Goal: Use online tool/utility: Use online tool/utility

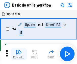
click at [19, 54] on img "button" at bounding box center [19, 52] width 6 height 6
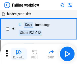
click at [19, 54] on img "button" at bounding box center [19, 52] width 6 height 6
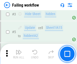
scroll to position [107, 0]
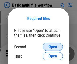
click at [53, 47] on span "Open" at bounding box center [52, 47] width 9 height 4
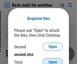
click at [53, 60] on span "Open" at bounding box center [52, 62] width 9 height 4
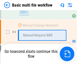
scroll to position [112, 0]
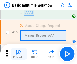
click at [19, 54] on img "button" at bounding box center [19, 52] width 6 height 6
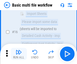
click at [19, 54] on img "button" at bounding box center [19, 52] width 6 height 6
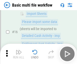
scroll to position [336, 0]
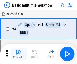
click at [19, 54] on img "button" at bounding box center [19, 52] width 6 height 6
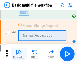
click at [19, 54] on img "button" at bounding box center [19, 52] width 6 height 6
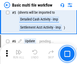
click at [19, 54] on img "button" at bounding box center [19, 52] width 6 height 6
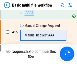
scroll to position [336, 0]
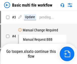
scroll to position [20, 0]
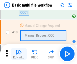
click at [19, 54] on img "button" at bounding box center [19, 52] width 6 height 6
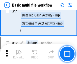
click at [19, 54] on img "button" at bounding box center [19, 52] width 6 height 6
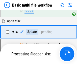
scroll to position [300, 0]
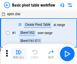
click at [19, 54] on img "button" at bounding box center [19, 52] width 6 height 6
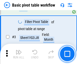
scroll to position [121, 0]
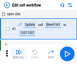
click at [19, 54] on img "button" at bounding box center [19, 52] width 6 height 6
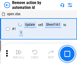
scroll to position [19, 0]
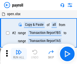
click at [19, 54] on img "button" at bounding box center [19, 52] width 6 height 6
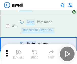
scroll to position [37, 0]
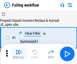
click at [19, 54] on img "button" at bounding box center [19, 52] width 6 height 6
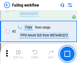
scroll to position [81, 0]
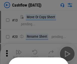
scroll to position [49, 0]
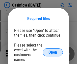
click at [53, 50] on span "Open" at bounding box center [52, 52] width 9 height 4
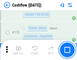
scroll to position [534, 0]
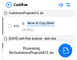
scroll to position [6, 0]
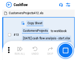
scroll to position [6, 0]
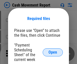
click at [53, 52] on span "Open" at bounding box center [52, 52] width 9 height 4
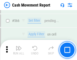
scroll to position [2312, 0]
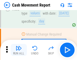
click at [19, 50] on img "button" at bounding box center [19, 48] width 6 height 6
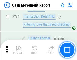
scroll to position [2803, 0]
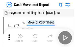
scroll to position [9, 0]
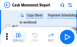
click at [19, 37] on img "button" at bounding box center [19, 36] width 6 height 6
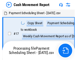
scroll to position [3, 0]
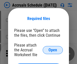
click at [53, 50] on span "Open" at bounding box center [52, 50] width 9 height 4
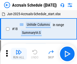
click at [19, 54] on img "button" at bounding box center [19, 52] width 6 height 6
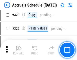
scroll to position [938, 0]
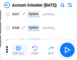
click at [19, 50] on img "button" at bounding box center [19, 48] width 6 height 6
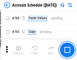
scroll to position [2119, 0]
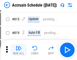
click at [19, 50] on img "button" at bounding box center [19, 48] width 6 height 6
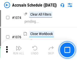
scroll to position [3021, 0]
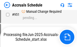
scroll to position [2441, 0]
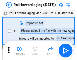
scroll to position [1, 0]
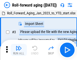
click at [19, 50] on img "button" at bounding box center [19, 48] width 6 height 6
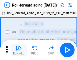
click at [19, 50] on img "button" at bounding box center [19, 48] width 6 height 6
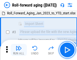
scroll to position [33, 0]
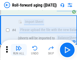
click at [19, 50] on img "button" at bounding box center [19, 48] width 6 height 6
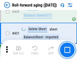
scroll to position [1749, 0]
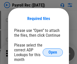
click at [53, 52] on span "Open" at bounding box center [52, 52] width 9 height 4
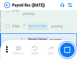
scroll to position [3154, 0]
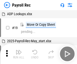
click at [19, 54] on img "button" at bounding box center [19, 52] width 6 height 6
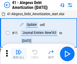
click at [19, 54] on img "button" at bounding box center [19, 52] width 6 height 6
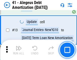
scroll to position [62, 0]
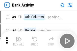
click at [19, 41] on img "button" at bounding box center [19, 39] width 6 height 6
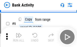
scroll to position [27, 0]
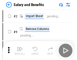
scroll to position [7, 0]
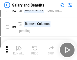
click at [19, 50] on img "button" at bounding box center [19, 48] width 6 height 6
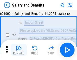
click at [19, 50] on img "button" at bounding box center [19, 48] width 6 height 6
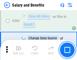
scroll to position [2376, 0]
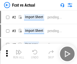
click at [19, 50] on img "button" at bounding box center [19, 52] width 6 height 6
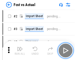
scroll to position [7, 0]
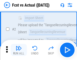
click at [19, 50] on img "button" at bounding box center [19, 48] width 6 height 6
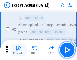
scroll to position [47, 0]
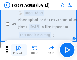
click at [19, 50] on img "button" at bounding box center [19, 48] width 6 height 6
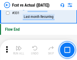
scroll to position [2415, 0]
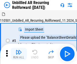
click at [19, 50] on img "button" at bounding box center [19, 52] width 6 height 6
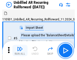
scroll to position [11, 0]
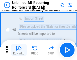
click at [19, 50] on img "button" at bounding box center [19, 48] width 6 height 6
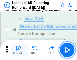
scroll to position [47, 0]
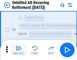
click at [19, 50] on img "button" at bounding box center [19, 48] width 6 height 6
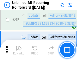
scroll to position [1714, 0]
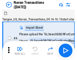
scroll to position [8, 0]
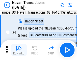
click at [19, 50] on img "button" at bounding box center [19, 48] width 6 height 6
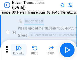
click at [19, 50] on img "button" at bounding box center [19, 48] width 6 height 6
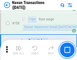
scroll to position [1636, 0]
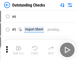
click at [19, 50] on img "button" at bounding box center [19, 48] width 6 height 6
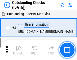
scroll to position [21, 0]
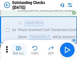
click at [19, 50] on img "button" at bounding box center [19, 48] width 6 height 6
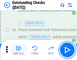
scroll to position [53, 0]
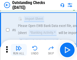
click at [19, 50] on img "button" at bounding box center [19, 48] width 6 height 6
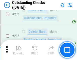
scroll to position [1532, 0]
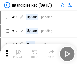
click at [19, 54] on img "button" at bounding box center [19, 52] width 6 height 6
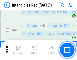
scroll to position [197, 0]
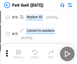
click at [19, 50] on img "button" at bounding box center [19, 52] width 6 height 6
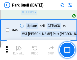
scroll to position [631, 0]
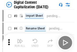
scroll to position [15, 0]
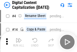
click at [19, 42] on img "button" at bounding box center [19, 41] width 6 height 6
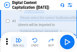
click at [19, 42] on img "button" at bounding box center [19, 41] width 6 height 6
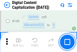
scroll to position [535, 0]
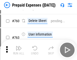
click at [19, 50] on img "button" at bounding box center [19, 48] width 6 height 6
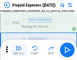
click at [19, 50] on img "button" at bounding box center [19, 48] width 6 height 6
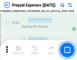
scroll to position [1428, 0]
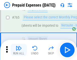
click at [19, 50] on img "button" at bounding box center [19, 48] width 6 height 6
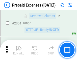
scroll to position [5273, 0]
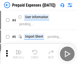
click at [19, 54] on img "button" at bounding box center [19, 52] width 6 height 6
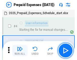
scroll to position [22, 0]
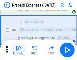
click at [19, 50] on img "button" at bounding box center [19, 48] width 6 height 6
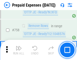
scroll to position [1798, 0]
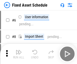
click at [19, 54] on img "button" at bounding box center [19, 52] width 6 height 6
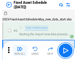
scroll to position [27, 0]
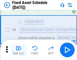
click at [19, 50] on img "button" at bounding box center [19, 48] width 6 height 6
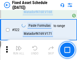
scroll to position [1753, 0]
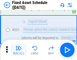
click at [19, 50] on img "button" at bounding box center [19, 48] width 6 height 6
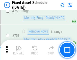
scroll to position [2459, 0]
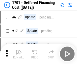
click at [19, 54] on img "button" at bounding box center [19, 52] width 6 height 6
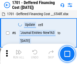
scroll to position [61, 0]
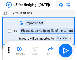
scroll to position [1, 0]
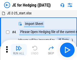
click at [19, 50] on img "button" at bounding box center [19, 48] width 6 height 6
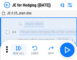
click at [19, 50] on img "button" at bounding box center [19, 48] width 6 height 6
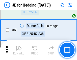
scroll to position [327, 0]
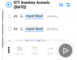
scroll to position [1, 0]
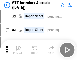
click at [19, 50] on img "button" at bounding box center [19, 48] width 6 height 6
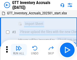
click at [19, 50] on img "button" at bounding box center [19, 48] width 6 height 6
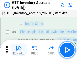
scroll to position [33, 0]
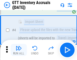
click at [19, 50] on img "button" at bounding box center [19, 48] width 6 height 6
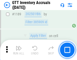
scroll to position [4119, 0]
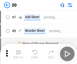
click at [19, 54] on img "button" at bounding box center [19, 52] width 6 height 6
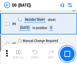
scroll to position [49, 0]
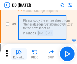
click at [19, 54] on img "button" at bounding box center [19, 52] width 6 height 6
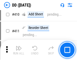
scroll to position [2257, 0]
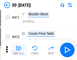
click at [19, 50] on img "button" at bounding box center [19, 48] width 6 height 6
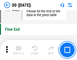
scroll to position [2415, 0]
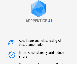
type input "******"
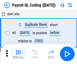
click at [19, 54] on img "button" at bounding box center [19, 52] width 6 height 6
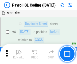
scroll to position [61, 0]
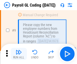
click at [19, 54] on img "button" at bounding box center [19, 52] width 6 height 6
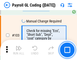
scroll to position [1184, 0]
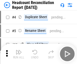
click at [19, 54] on img "button" at bounding box center [19, 52] width 6 height 6
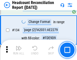
scroll to position [606, 0]
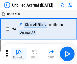
click at [19, 54] on img "button" at bounding box center [19, 52] width 6 height 6
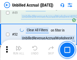
scroll to position [458, 0]
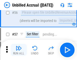
click at [19, 50] on img "button" at bounding box center [19, 48] width 6 height 6
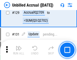
scroll to position [1503, 0]
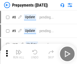
click at [19, 54] on img "button" at bounding box center [19, 52] width 6 height 6
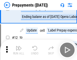
scroll to position [32, 0]
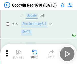
scroll to position [86, 0]
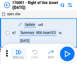
click at [19, 54] on img "button" at bounding box center [19, 52] width 6 height 6
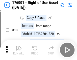
scroll to position [33, 0]
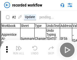
click at [19, 50] on img "button" at bounding box center [19, 48] width 6 height 6
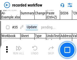
scroll to position [1577, 0]
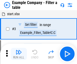
click at [19, 54] on img "button" at bounding box center [19, 52] width 6 height 6
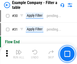
scroll to position [462, 0]
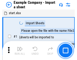
scroll to position [8, 0]
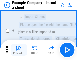
click at [19, 50] on img "button" at bounding box center [19, 48] width 6 height 6
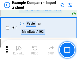
scroll to position [111, 0]
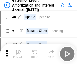
click at [19, 50] on img "button" at bounding box center [19, 52] width 6 height 6
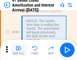
click at [19, 50] on img "button" at bounding box center [19, 48] width 6 height 6
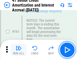
scroll to position [540, 0]
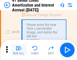
click at [19, 50] on img "button" at bounding box center [19, 48] width 6 height 6
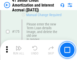
scroll to position [591, 0]
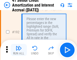
click at [19, 50] on img "button" at bounding box center [19, 48] width 6 height 6
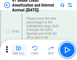
scroll to position [644, 0]
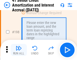
click at [19, 50] on img "button" at bounding box center [19, 48] width 6 height 6
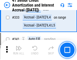
scroll to position [1289, 0]
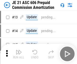
click at [19, 50] on img "button" at bounding box center [19, 52] width 6 height 6
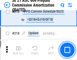
scroll to position [942, 0]
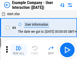
click at [19, 50] on img "button" at bounding box center [19, 48] width 6 height 6
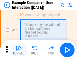
click at [19, 50] on img "button" at bounding box center [19, 48] width 6 height 6
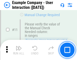
scroll to position [109, 0]
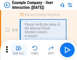
click at [19, 50] on img "button" at bounding box center [19, 48] width 6 height 6
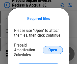
click at [53, 50] on span "Open" at bounding box center [52, 50] width 9 height 4
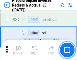
scroll to position [681, 0]
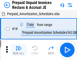
click at [19, 50] on img "button" at bounding box center [19, 48] width 6 height 6
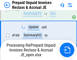
scroll to position [366, 0]
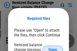
click at [53, 48] on span "Open" at bounding box center [52, 50] width 9 height 4
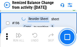
scroll to position [971, 0]
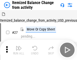
scroll to position [8, 0]
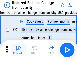
click at [19, 50] on img "button" at bounding box center [19, 48] width 6 height 6
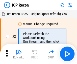
scroll to position [2, 0]
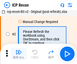
click at [19, 54] on img "button" at bounding box center [19, 52] width 6 height 6
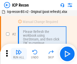
click at [19, 54] on img "button" at bounding box center [19, 52] width 6 height 6
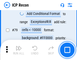
scroll to position [494, 0]
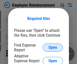
click at [53, 47] on span "Open" at bounding box center [52, 47] width 9 height 4
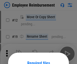
scroll to position [44, 0]
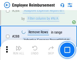
scroll to position [1371, 0]
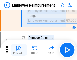
click at [19, 50] on img "button" at bounding box center [19, 48] width 6 height 6
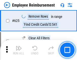
scroll to position [3020, 0]
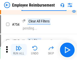
click at [19, 50] on img "button" at bounding box center [19, 48] width 6 height 6
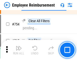
click at [19, 50] on img "button" at bounding box center [19, 48] width 6 height 6
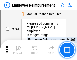
scroll to position [3539, 0]
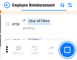
click at [19, 50] on img "button" at bounding box center [19, 48] width 6 height 6
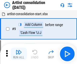
click at [19, 54] on img "button" at bounding box center [19, 52] width 6 height 6
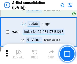
scroll to position [2209, 0]
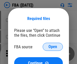
click at [53, 47] on span "Open" at bounding box center [52, 47] width 9 height 4
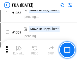
scroll to position [5418, 0]
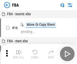
scroll to position [5, 0]
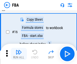
click at [19, 54] on img "button" at bounding box center [19, 52] width 6 height 6
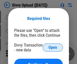
click at [53, 47] on span "Open" at bounding box center [52, 47] width 9 height 4
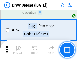
scroll to position [522, 0]
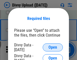
click at [53, 47] on span "Open" at bounding box center [52, 47] width 9 height 4
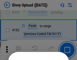
scroll to position [566, 0]
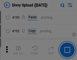
scroll to position [637, 0]
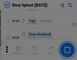
scroll to position [734, 0]
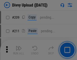
scroll to position [857, 0]
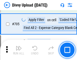
scroll to position [3451, 0]
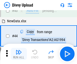
click at [19, 54] on img "button" at bounding box center [19, 52] width 6 height 6
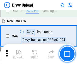
scroll to position [55, 0]
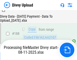
scroll to position [594, 0]
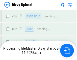
scroll to position [522, 0]
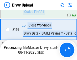
scroll to position [705, 0]
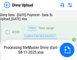
scroll to position [928, 0]
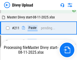
scroll to position [953, 0]
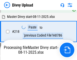
scroll to position [1121, 0]
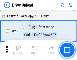
scroll to position [1252, 0]
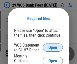
click at [53, 47] on span "Open" at bounding box center [52, 47] width 9 height 4
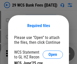
scroll to position [7, 0]
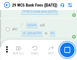
scroll to position [492, 0]
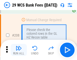
click at [19, 50] on img "button" at bounding box center [19, 48] width 6 height 6
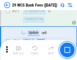
scroll to position [2538, 0]
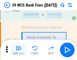
click at [19, 50] on img "button" at bounding box center [19, 48] width 6 height 6
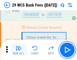
scroll to position [2728, 0]
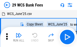
scroll to position [9, 0]
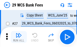
click at [19, 37] on img "button" at bounding box center [19, 36] width 6 height 6
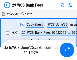
scroll to position [3, 0]
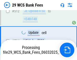
scroll to position [2637, 0]
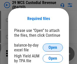
click at [53, 47] on span "Open" at bounding box center [52, 47] width 9 height 4
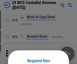
scroll to position [42, 0]
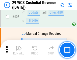
scroll to position [2337, 0]
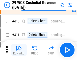
click at [19, 50] on img "button" at bounding box center [19, 48] width 6 height 6
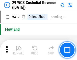
scroll to position [2409, 0]
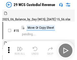
scroll to position [12, 0]
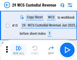
click at [19, 50] on img "button" at bounding box center [19, 48] width 6 height 6
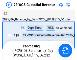
scroll to position [12, 0]
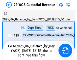
scroll to position [9, 0]
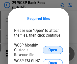
click at [53, 50] on span "Open" at bounding box center [52, 50] width 9 height 4
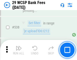
scroll to position [1938, 0]
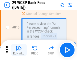
click at [19, 50] on img "button" at bounding box center [19, 48] width 6 height 6
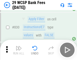
scroll to position [3201, 0]
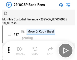
scroll to position [12, 0]
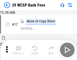
click at [19, 50] on img "button" at bounding box center [19, 48] width 6 height 6
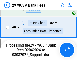
scroll to position [3102, 0]
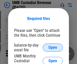
click at [53, 47] on span "Open" at bounding box center [52, 47] width 9 height 4
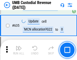
scroll to position [2640, 0]
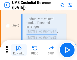
click at [19, 50] on img "button" at bounding box center [19, 48] width 6 height 6
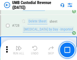
scroll to position [3112, 0]
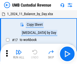
scroll to position [4, 0]
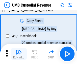
click at [19, 54] on img "button" at bounding box center [19, 52] width 6 height 6
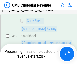
scroll to position [100, 0]
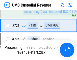
scroll to position [3079, 0]
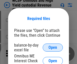
click at [53, 47] on span "Open" at bounding box center [52, 47] width 9 height 4
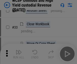
scroll to position [115, 0]
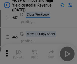
scroll to position [220, 0]
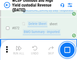
scroll to position [4270, 0]
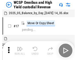
scroll to position [3, 0]
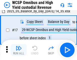
click at [19, 50] on img "button" at bounding box center [19, 48] width 6 height 6
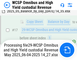
scroll to position [105, 0]
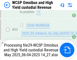
scroll to position [369, 0]
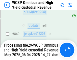
scroll to position [4215, 0]
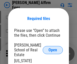
click at [53, 48] on span "Open" at bounding box center [52, 50] width 9 height 4
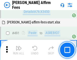
scroll to position [1372, 0]
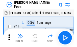
scroll to position [5, 0]
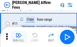
click at [19, 37] on img "button" at bounding box center [19, 36] width 6 height 6
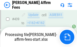
scroll to position [1323, 0]
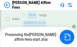
scroll to position [1331, 0]
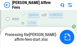
scroll to position [1323, 0]
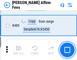
scroll to position [1317, 0]
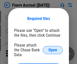
click at [53, 48] on span "Open" at bounding box center [52, 50] width 9 height 4
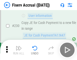
scroll to position [1598, 0]
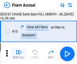
click at [19, 54] on img "button" at bounding box center [19, 52] width 6 height 6
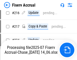
scroll to position [1593, 0]
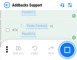
scroll to position [367, 0]
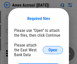
click at [53, 50] on span "Open" at bounding box center [52, 50] width 9 height 4
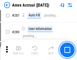
scroll to position [1447, 0]
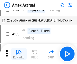
click at [19, 54] on img "button" at bounding box center [19, 52] width 6 height 6
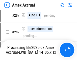
scroll to position [1411, 0]
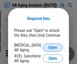
click at [53, 47] on span "Open" at bounding box center [52, 47] width 9 height 4
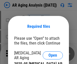
scroll to position [8, 0]
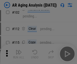
scroll to position [69, 0]
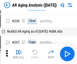
scroll to position [5, 0]
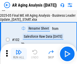
click at [19, 54] on img "button" at bounding box center [19, 52] width 6 height 6
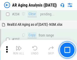
scroll to position [782, 0]
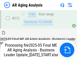
scroll to position [776, 0]
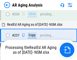
scroll to position [776, 0]
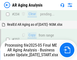
scroll to position [776, 0]
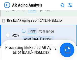
scroll to position [776, 0]
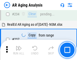
scroll to position [776, 0]
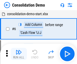
click at [19, 54] on img "button" at bounding box center [19, 52] width 6 height 6
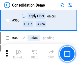
scroll to position [1691, 0]
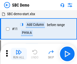
click at [19, 54] on img "button" at bounding box center [19, 52] width 6 height 6
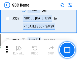
scroll to position [1327, 0]
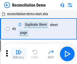
click at [19, 54] on img "button" at bounding box center [19, 52] width 6 height 6
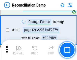
scroll to position [599, 0]
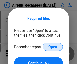
click at [53, 47] on span "Open" at bounding box center [52, 47] width 9 height 4
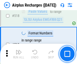
scroll to position [2171, 0]
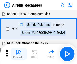
click at [19, 54] on img "button" at bounding box center [19, 52] width 6 height 6
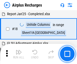
scroll to position [22, 0]
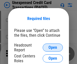
click at [53, 47] on span "Open" at bounding box center [52, 47] width 9 height 4
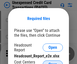
click at [53, 62] on span "Open" at bounding box center [52, 64] width 9 height 4
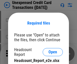
scroll to position [5, 0]
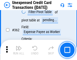
scroll to position [1297, 0]
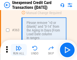
click at [19, 50] on img "button" at bounding box center [19, 48] width 6 height 6
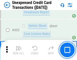
scroll to position [1721, 0]
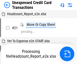
scroll to position [8, 0]
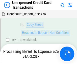
scroll to position [82, 0]
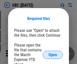
click at [53, 54] on span "Open" at bounding box center [52, 55] width 9 height 4
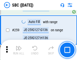
scroll to position [986, 0]
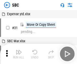
scroll to position [5, 0]
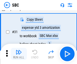
click at [19, 54] on img "button" at bounding box center [19, 52] width 6 height 6
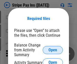
click at [53, 50] on span "Open" at bounding box center [52, 50] width 9 height 4
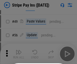
scroll to position [92, 0]
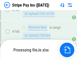
scroll to position [2615, 0]
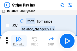
click at [19, 41] on img "button" at bounding box center [19, 39] width 6 height 6
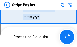
scroll to position [2604, 0]
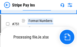
scroll to position [2604, 0]
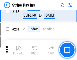
scroll to position [718, 0]
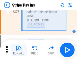
click at [19, 50] on img "button" at bounding box center [19, 48] width 6 height 6
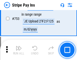
scroll to position [2598, 0]
